Goal: Communication & Community: Participate in discussion

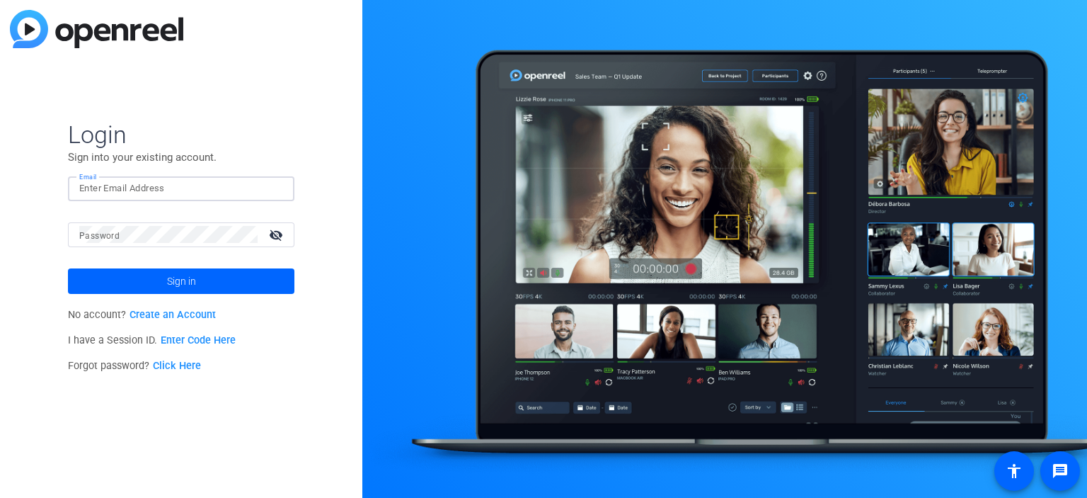
click at [116, 183] on input "Email" at bounding box center [181, 188] width 204 height 17
type input "[EMAIL_ADDRESS][DOMAIN_NAME]"
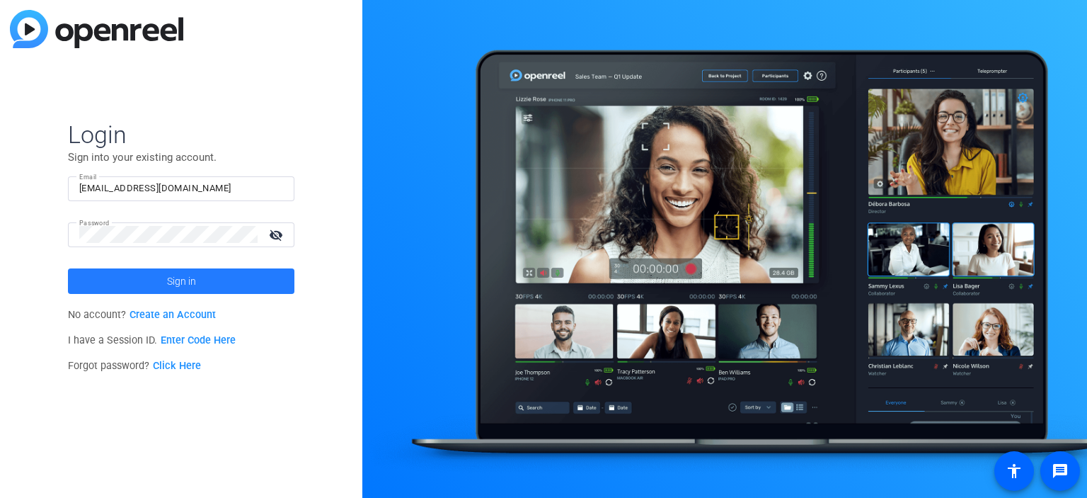
click at [147, 275] on span at bounding box center [181, 281] width 227 height 34
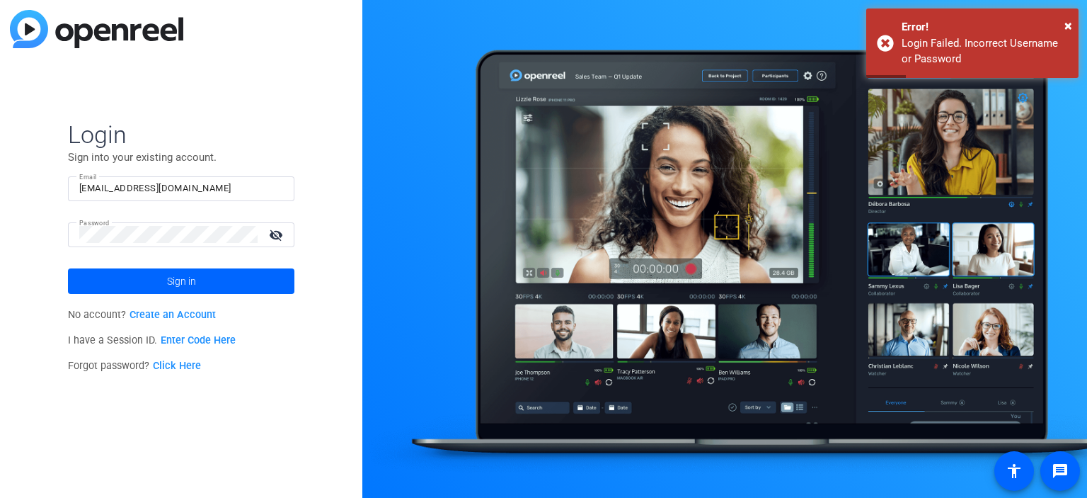
click at [184, 342] on link "Enter Code Here" at bounding box center [198, 340] width 75 height 12
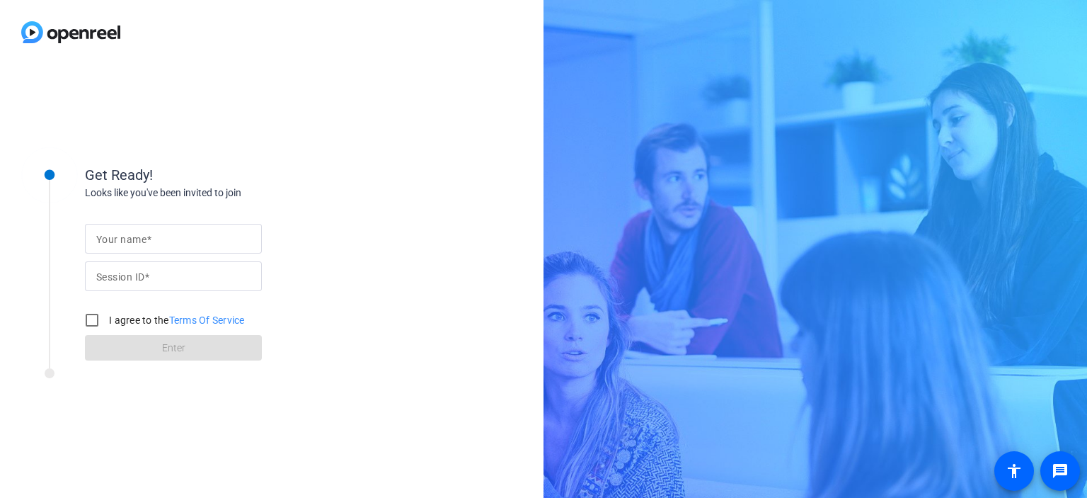
click at [137, 291] on div at bounding box center [173, 299] width 177 height 16
click at [139, 282] on input "Session ID" at bounding box center [173, 276] width 154 height 17
paste input "EJpT"
type input "EJpT"
click at [137, 235] on mat-label "Your name" at bounding box center [121, 239] width 50 height 11
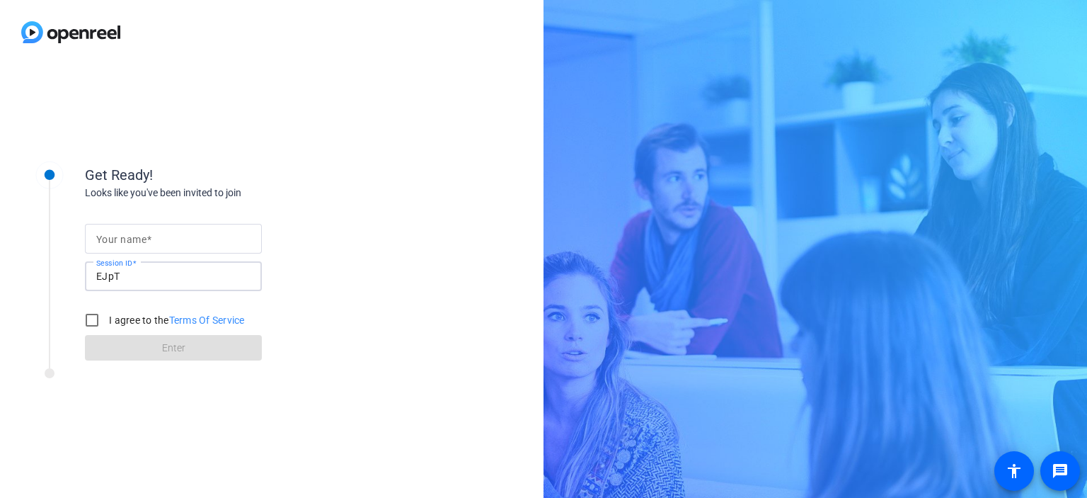
click at [137, 235] on input "Your name" at bounding box center [173, 238] width 154 height 17
type input "[PERSON_NAME]"
click at [94, 324] on input "I agree to the Terms Of Service" at bounding box center [92, 320] width 28 height 28
checkbox input "true"
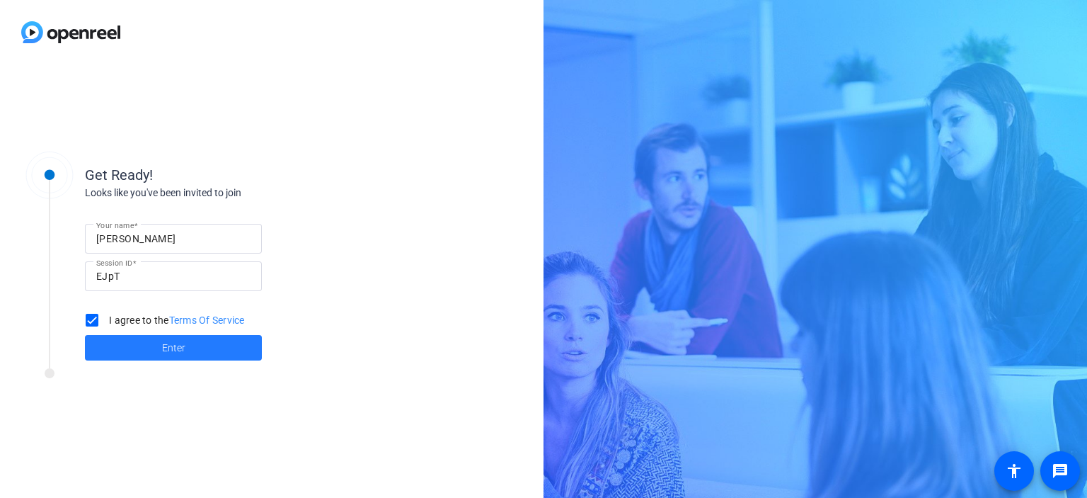
click at [110, 350] on span at bounding box center [173, 348] width 177 height 34
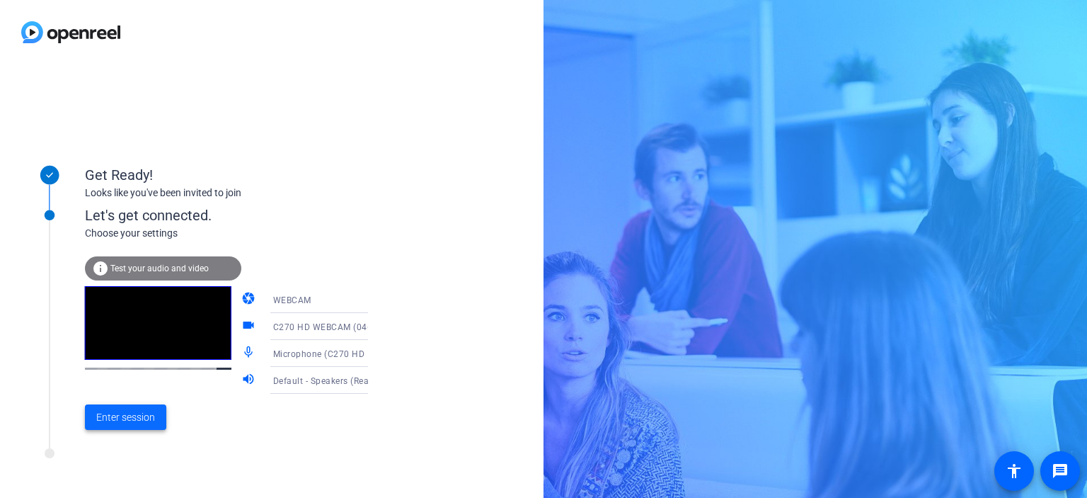
click at [140, 420] on span "Enter session" at bounding box center [125, 417] width 59 height 15
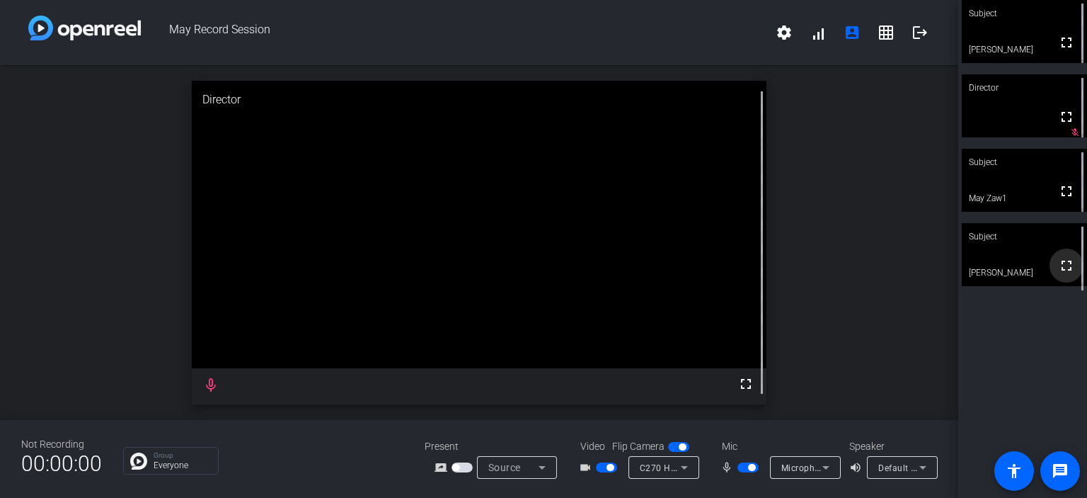
click at [1058, 274] on mat-icon "fullscreen" at bounding box center [1066, 265] width 17 height 17
click at [1070, 234] on icon at bounding box center [1075, 235] width 10 height 10
click at [910, 464] on span "Default - Speakers (Realtek(R) Audio)" at bounding box center [955, 467] width 153 height 11
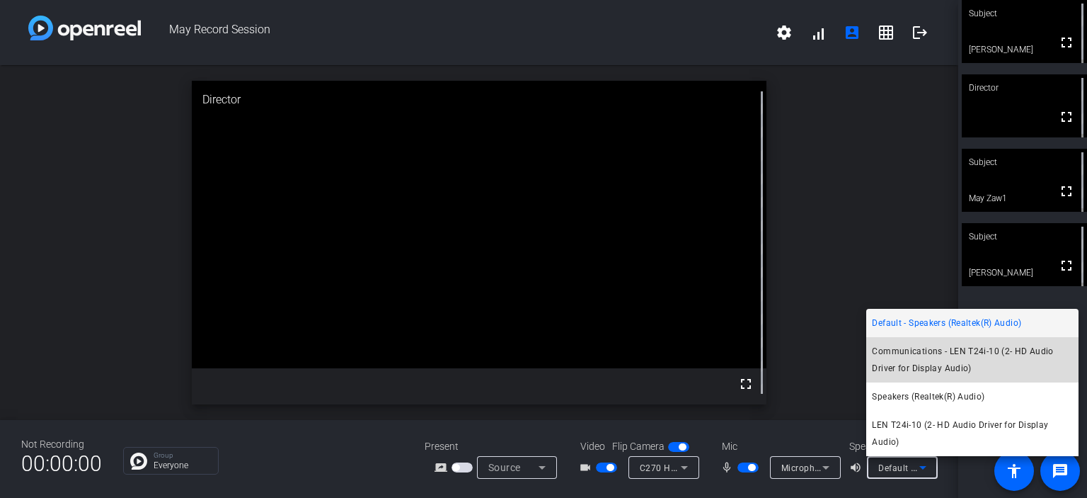
click at [906, 348] on span "Communications - LEN T24i-10 (2- HD Audio Driver for Display Audio)" at bounding box center [972, 360] width 201 height 34
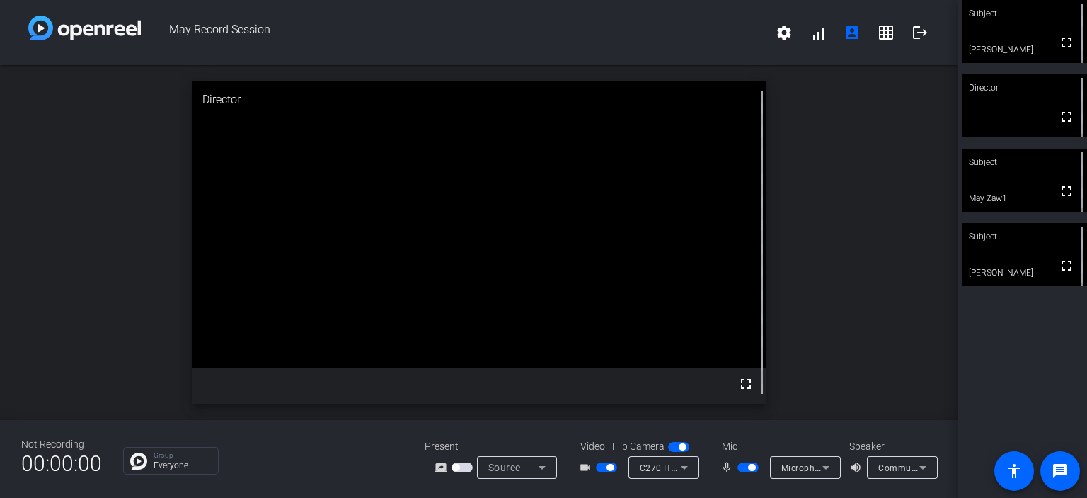
click at [906, 348] on div "open_in_new Director fullscreen" at bounding box center [479, 242] width 959 height 355
click at [915, 470] on icon at bounding box center [923, 467] width 17 height 17
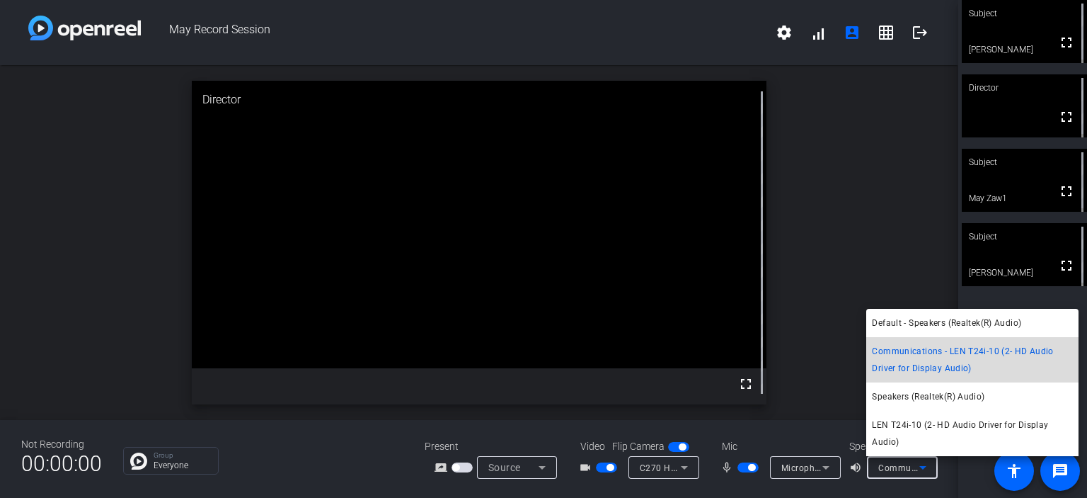
click at [882, 350] on span "Communications - LEN T24i-10 (2- HD Audio Driver for Display Audio)" at bounding box center [972, 360] width 201 height 34
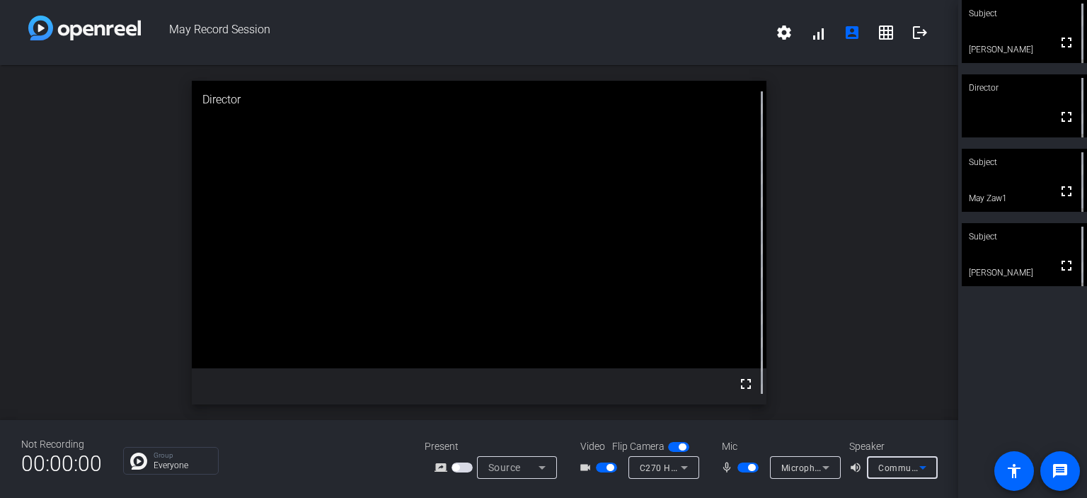
click at [898, 466] on span "Communications - LEN T24i-10 (2- HD Audio Driver for Display Audio)" at bounding box center [1024, 467] width 290 height 11
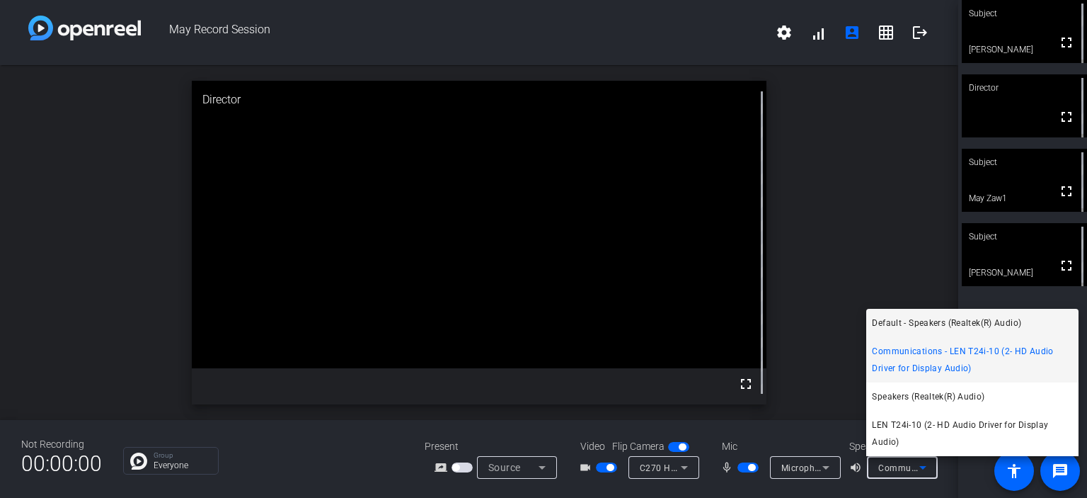
click at [892, 326] on span "Default - Speakers (Realtek(R) Audio)" at bounding box center [946, 322] width 149 height 17
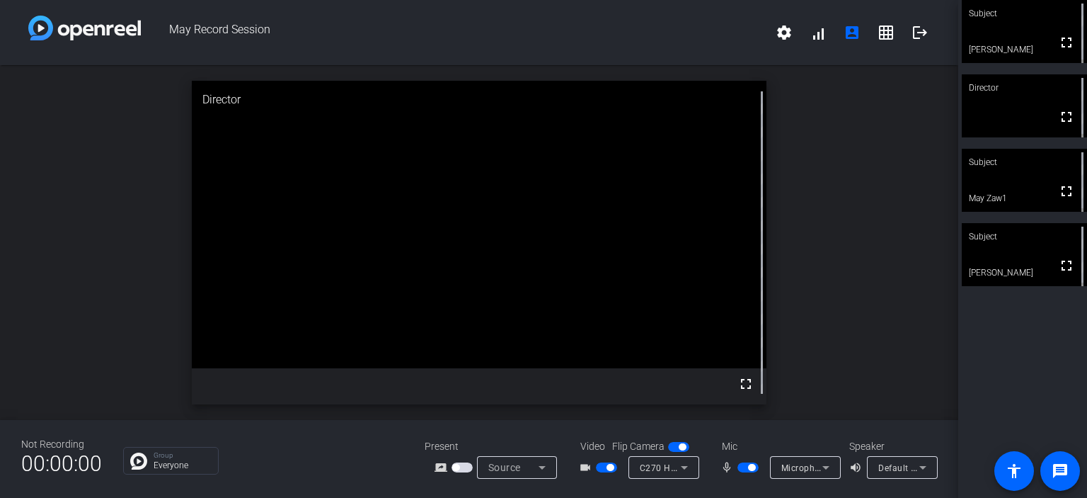
click at [744, 469] on span "button" at bounding box center [748, 467] width 21 height 10
click at [750, 467] on span "button" at bounding box center [748, 467] width 21 height 10
click at [743, 468] on span "button" at bounding box center [748, 467] width 21 height 10
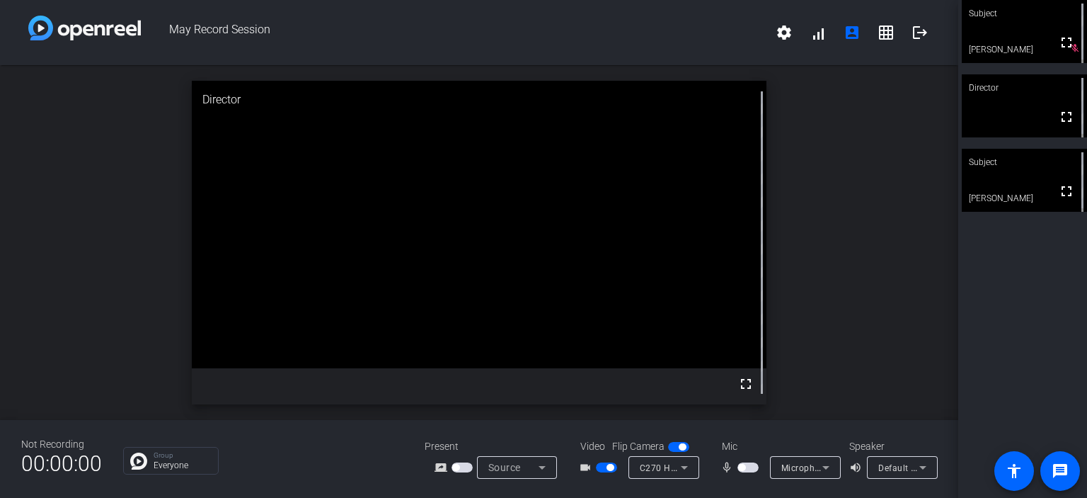
click at [673, 446] on span "button" at bounding box center [678, 447] width 21 height 10
click at [686, 447] on span "button" at bounding box center [678, 447] width 21 height 10
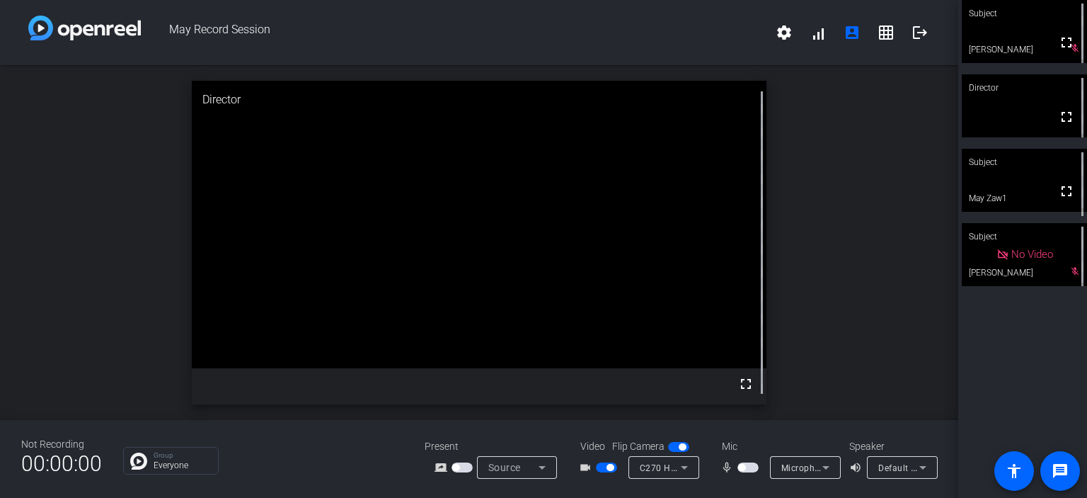
click at [600, 467] on span "button" at bounding box center [606, 467] width 21 height 10
click at [754, 462] on span "button" at bounding box center [748, 467] width 21 height 10
click at [742, 465] on span "button" at bounding box center [748, 467] width 21 height 10
click at [975, 178] on video at bounding box center [1024, 180] width 125 height 63
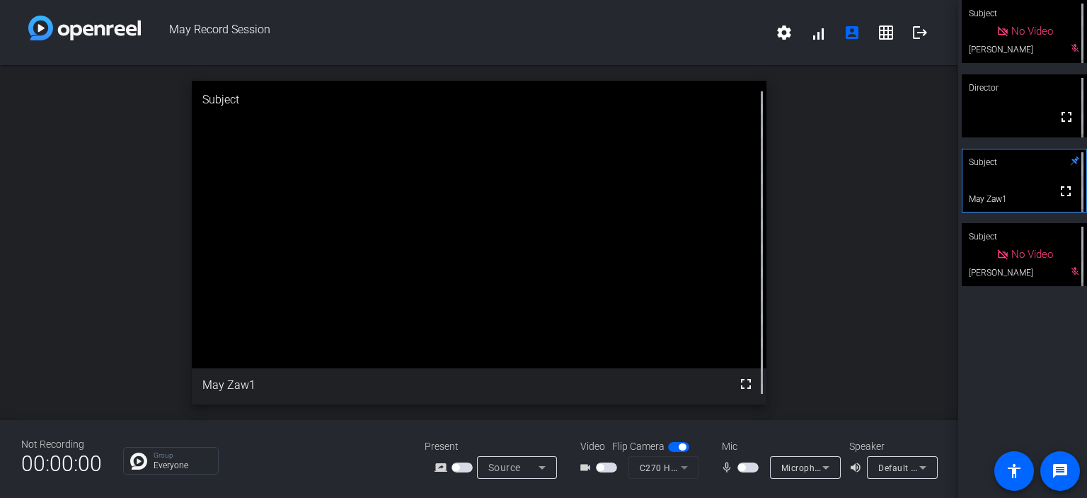
click at [614, 467] on span "button" at bounding box center [606, 467] width 21 height 10
click at [600, 469] on span "button" at bounding box center [606, 467] width 21 height 10
click at [753, 467] on span "button" at bounding box center [748, 467] width 21 height 10
click at [753, 467] on span "button" at bounding box center [751, 467] width 7 height 7
click at [753, 467] on span "button" at bounding box center [748, 467] width 21 height 10
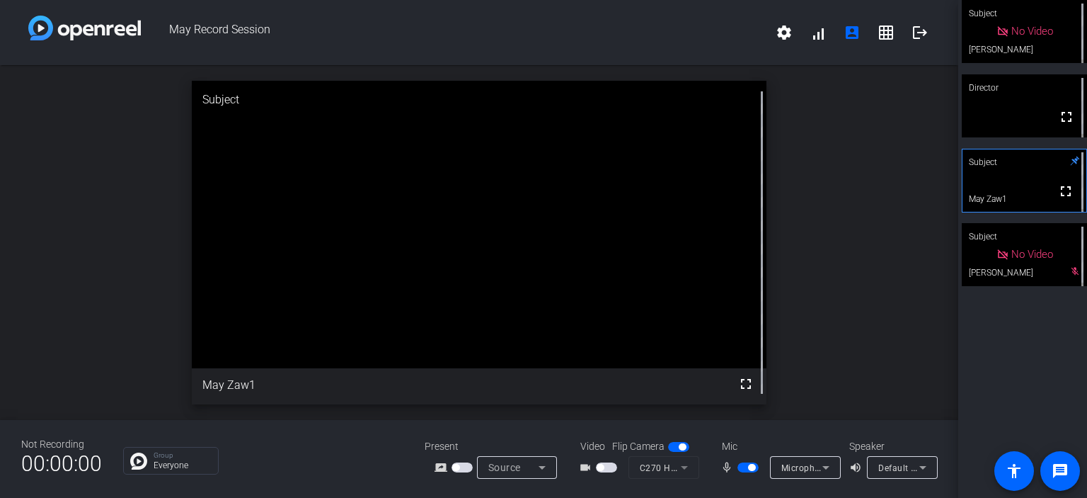
click at [743, 465] on span "button" at bounding box center [748, 467] width 21 height 10
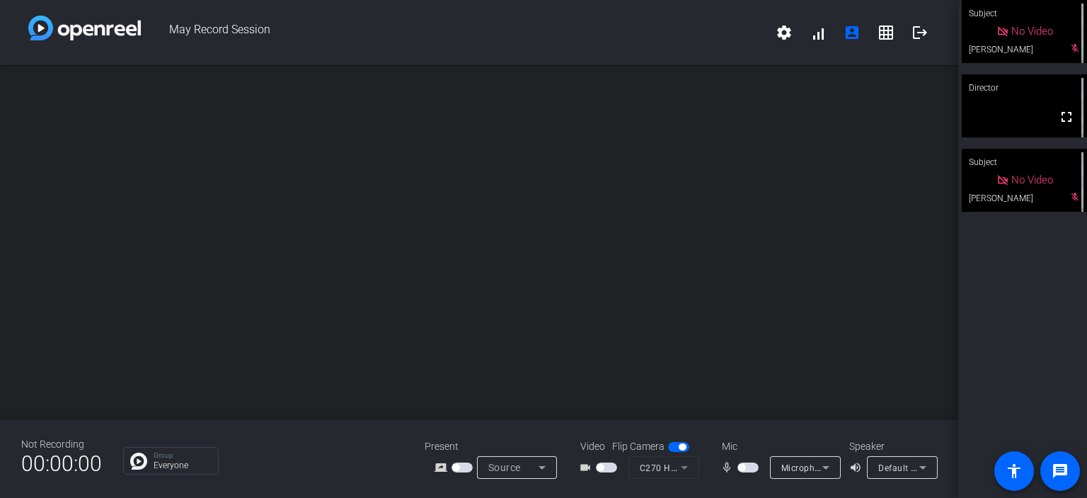
click at [750, 469] on span "button" at bounding box center [748, 467] width 21 height 10
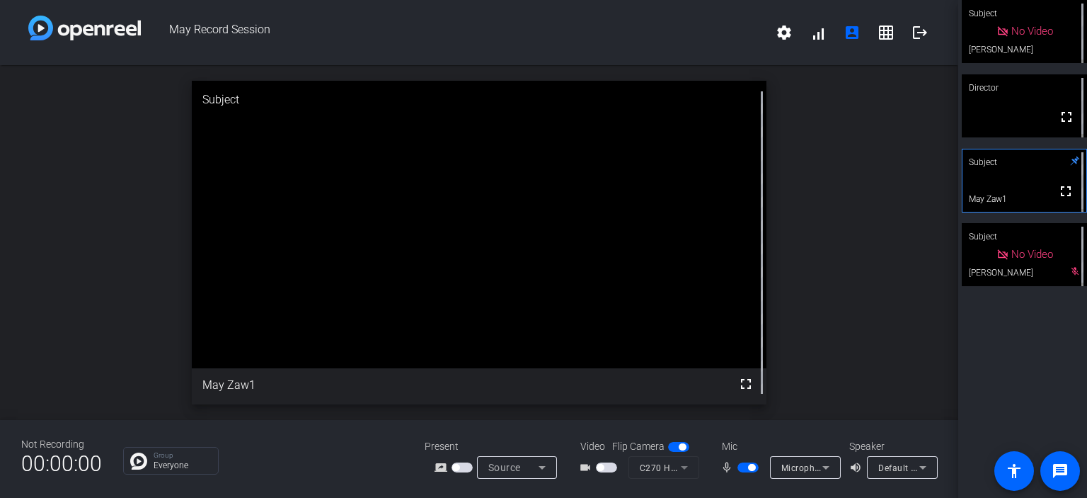
click at [742, 469] on span "button" at bounding box center [748, 467] width 21 height 10
click at [753, 467] on span "button" at bounding box center [748, 467] width 21 height 10
click at [741, 469] on span "button" at bounding box center [748, 467] width 21 height 10
click at [754, 467] on span "button" at bounding box center [748, 467] width 21 height 10
click at [739, 469] on span "button" at bounding box center [748, 467] width 21 height 10
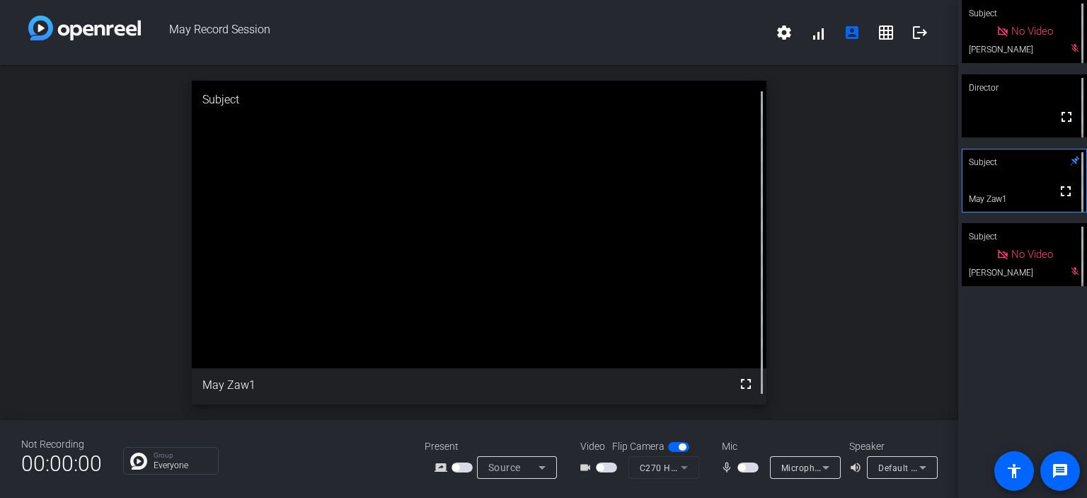
click at [750, 465] on span "button" at bounding box center [748, 467] width 21 height 10
click at [738, 464] on span "button" at bounding box center [748, 467] width 21 height 10
click at [749, 465] on span "button" at bounding box center [748, 467] width 21 height 10
click at [743, 466] on span "button" at bounding box center [748, 467] width 21 height 10
click at [748, 467] on span "button" at bounding box center [748, 467] width 21 height 10
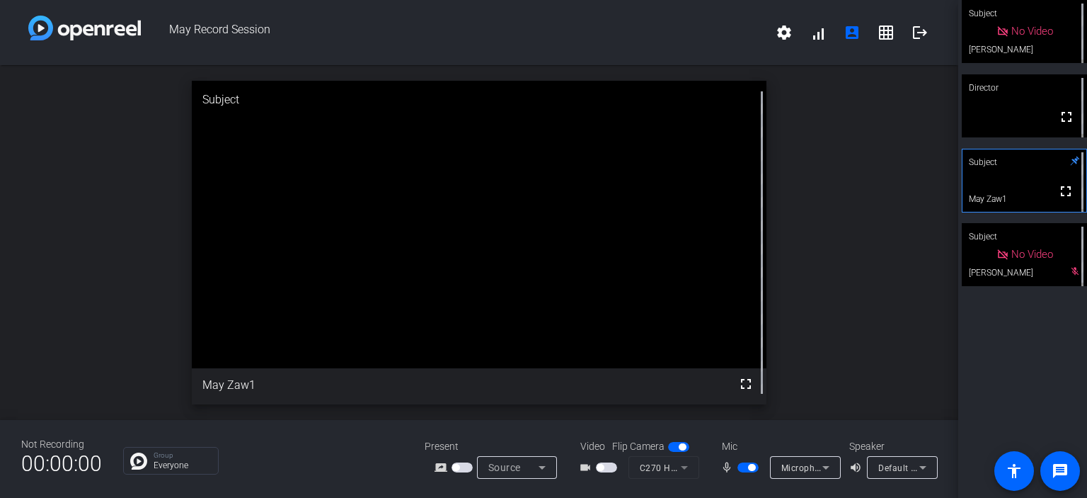
click at [742, 467] on span "button" at bounding box center [748, 467] width 21 height 10
click at [750, 467] on span "button" at bounding box center [748, 467] width 21 height 10
click at [744, 469] on span "button" at bounding box center [748, 467] width 21 height 10
click at [750, 468] on span "button" at bounding box center [748, 467] width 21 height 10
click at [750, 468] on span "button" at bounding box center [751, 467] width 7 height 7
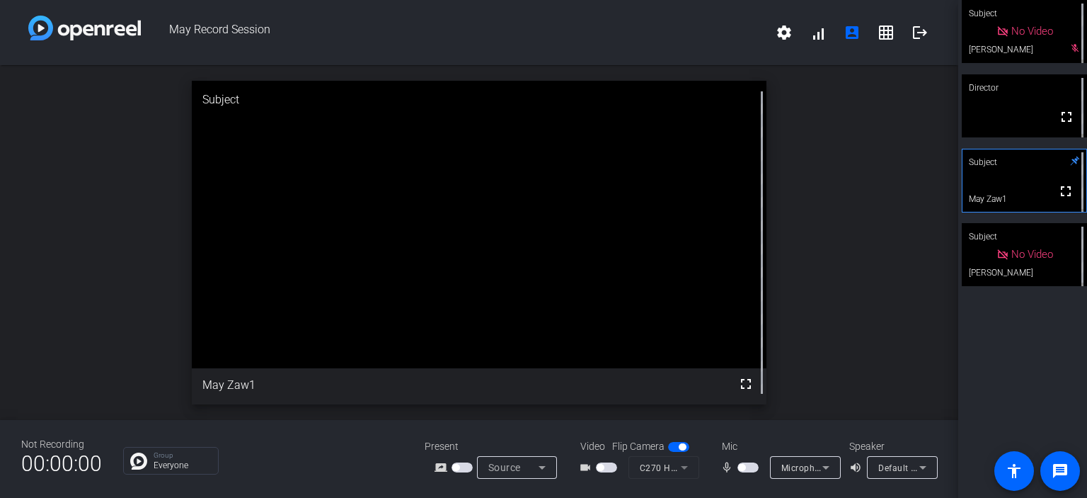
click at [750, 468] on span "button" at bounding box center [748, 467] width 21 height 10
click at [743, 469] on span "button" at bounding box center [748, 467] width 21 height 10
click at [753, 468] on span "button" at bounding box center [748, 467] width 21 height 10
click at [752, 469] on span "button" at bounding box center [751, 467] width 7 height 7
click at [752, 469] on span "button" at bounding box center [748, 467] width 21 height 10
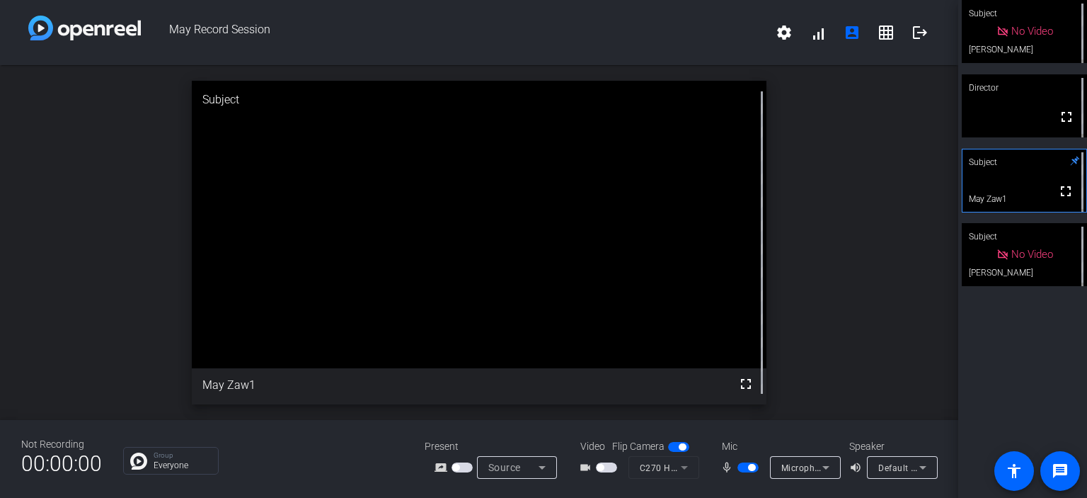
click at [748, 465] on span "button" at bounding box center [751, 467] width 7 height 7
click at [750, 464] on span "button" at bounding box center [748, 467] width 21 height 10
